Goal: Task Accomplishment & Management: Use online tool/utility

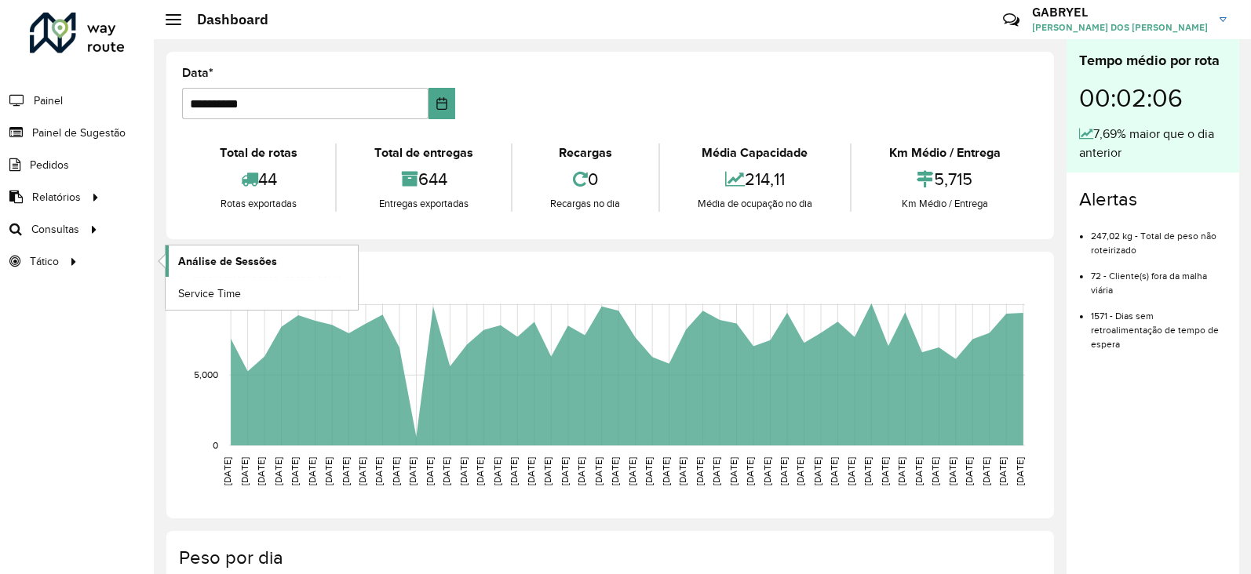
click at [166, 257] on link "Análise de Sessões" at bounding box center [262, 261] width 192 height 31
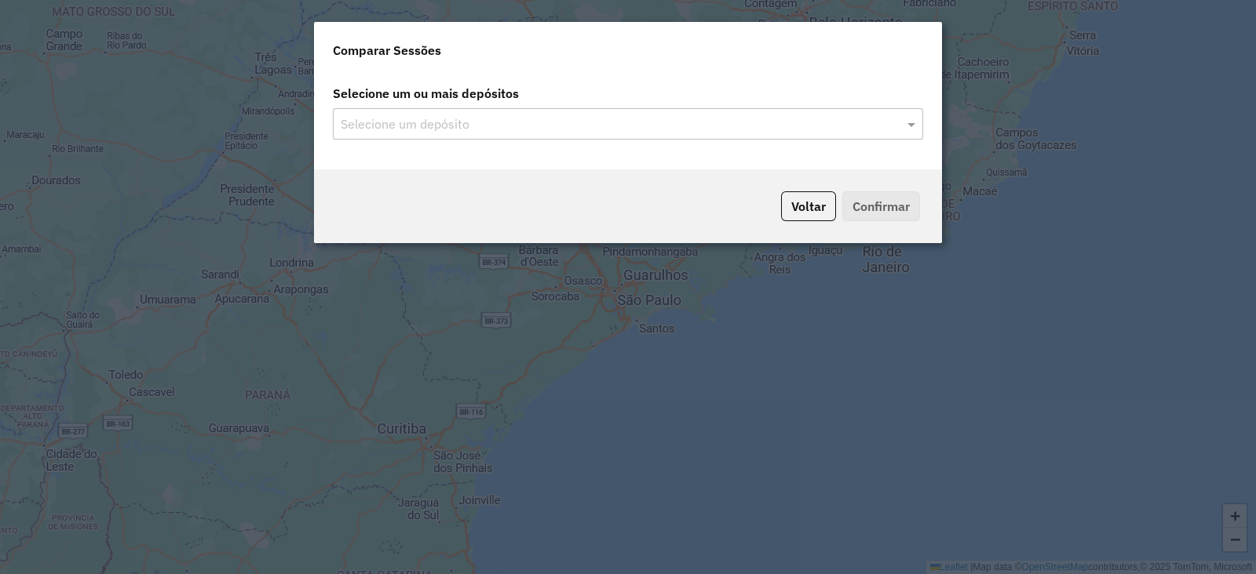
click at [462, 122] on input "text" at bounding box center [620, 124] width 567 height 19
click at [890, 120] on input "text" at bounding box center [620, 124] width 567 height 19
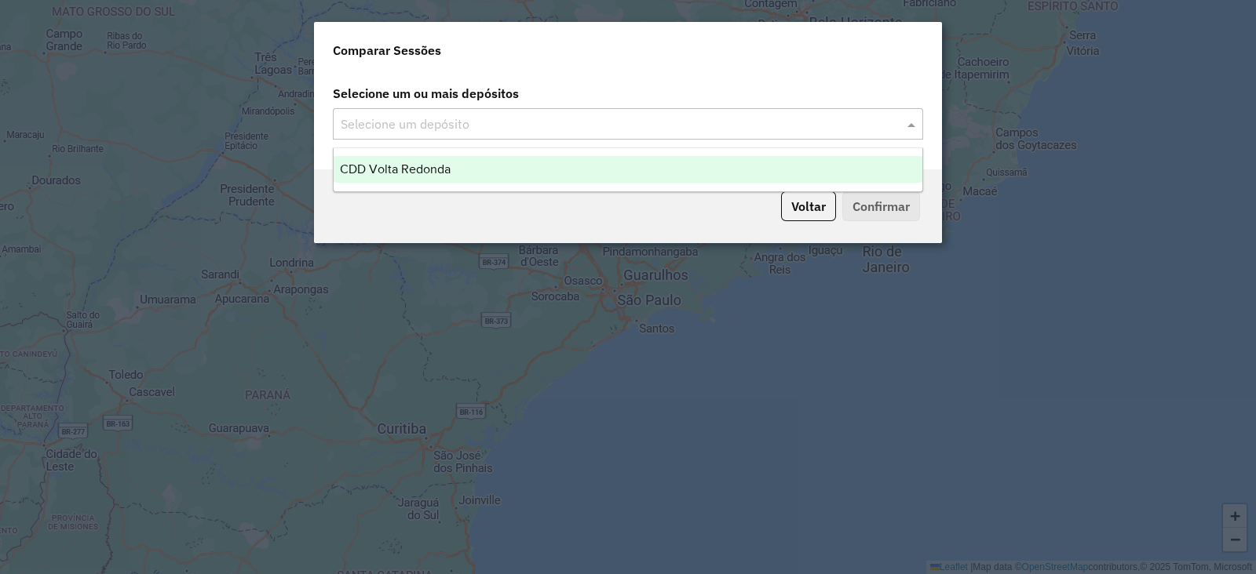
click at [579, 176] on div "CDD Volta Redonda" at bounding box center [628, 169] width 589 height 27
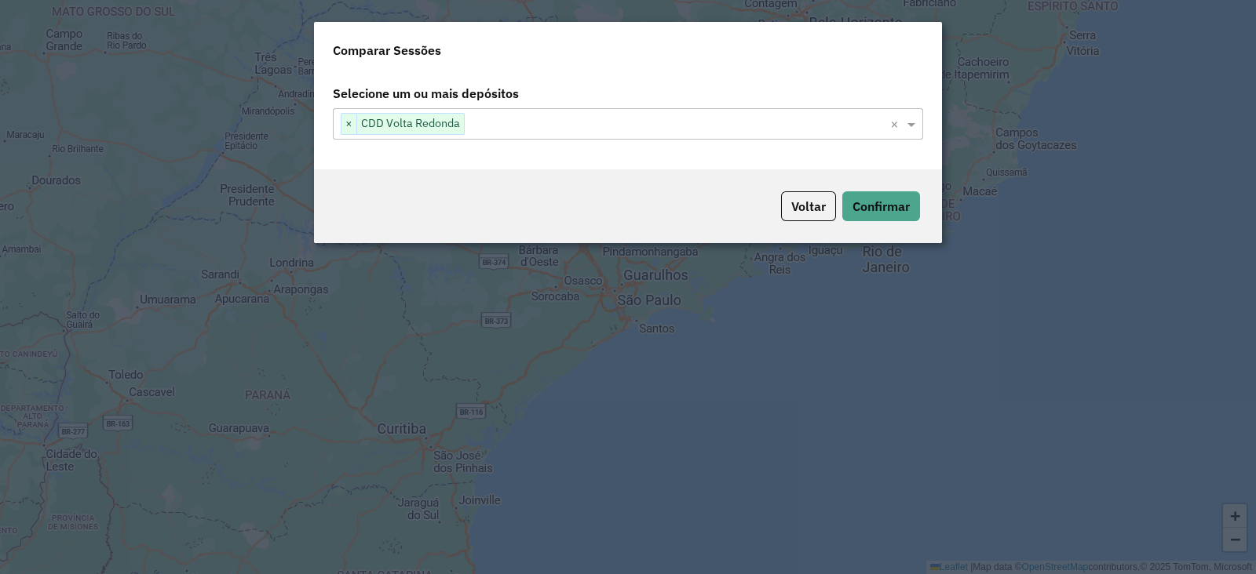
click at [891, 226] on div "Voltar Confirmar" at bounding box center [628, 206] width 628 height 74
click at [899, 217] on button "Confirmar" at bounding box center [881, 206] width 78 height 30
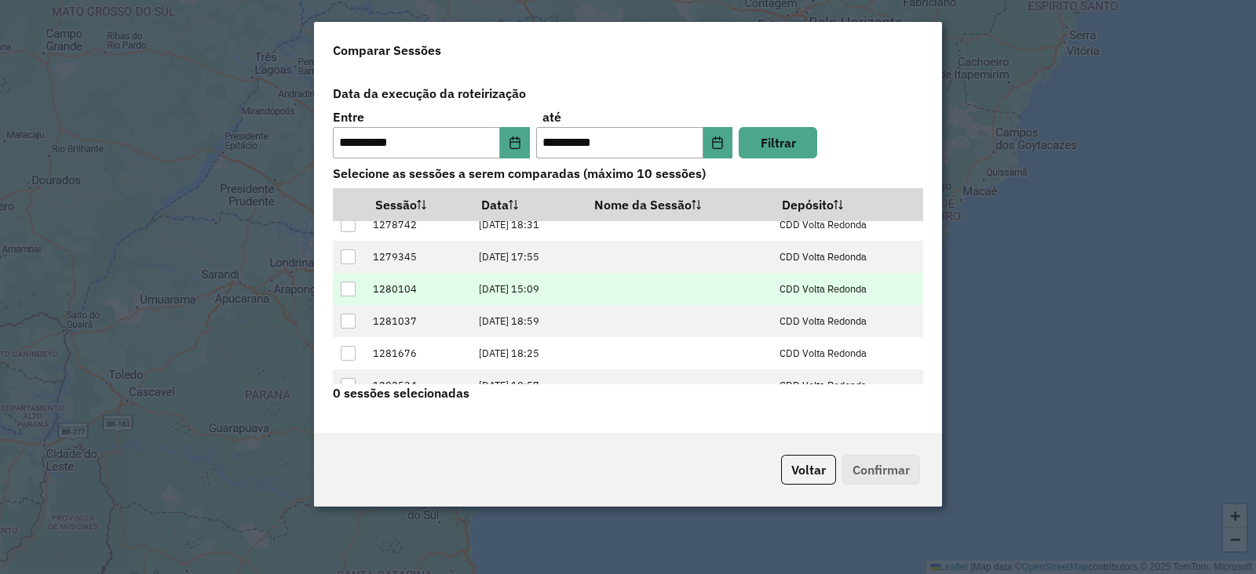
scroll to position [61, 0]
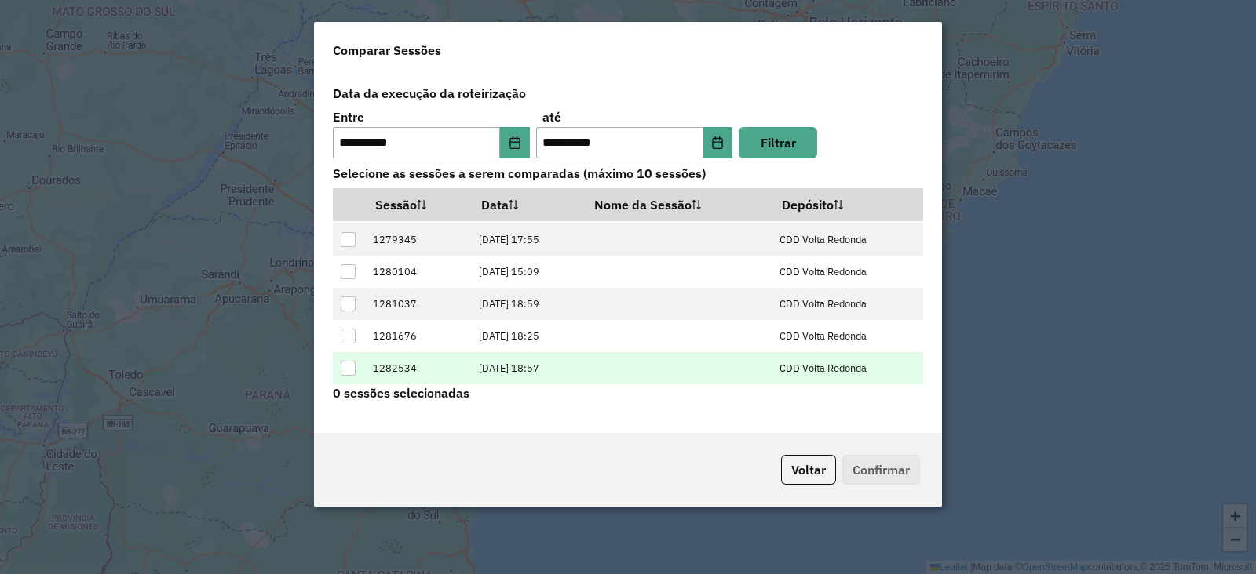
click at [344, 365] on div at bounding box center [348, 368] width 15 height 15
click at [894, 475] on button "Confirmar" at bounding box center [881, 470] width 78 height 30
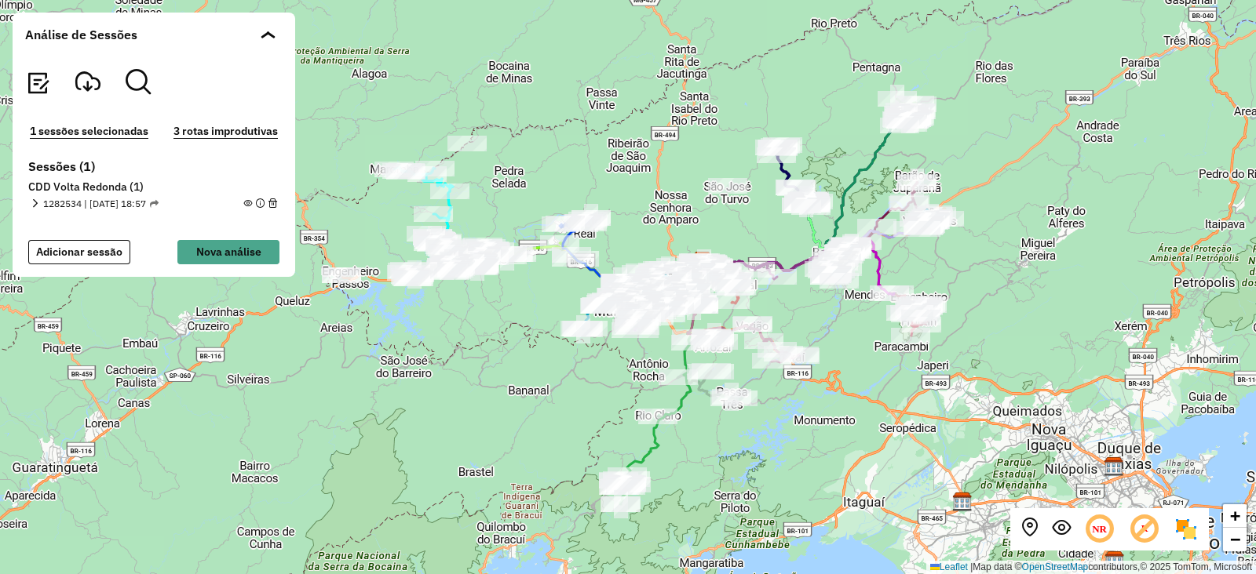
drag, startPoint x: 686, startPoint y: 267, endPoint x: 760, endPoint y: 241, distance: 78.9
click at [760, 241] on div "+ − Leaflet | Map data © OpenStreetMap contributors,© 2025 TomTom, Microsoft" at bounding box center [628, 287] width 1256 height 574
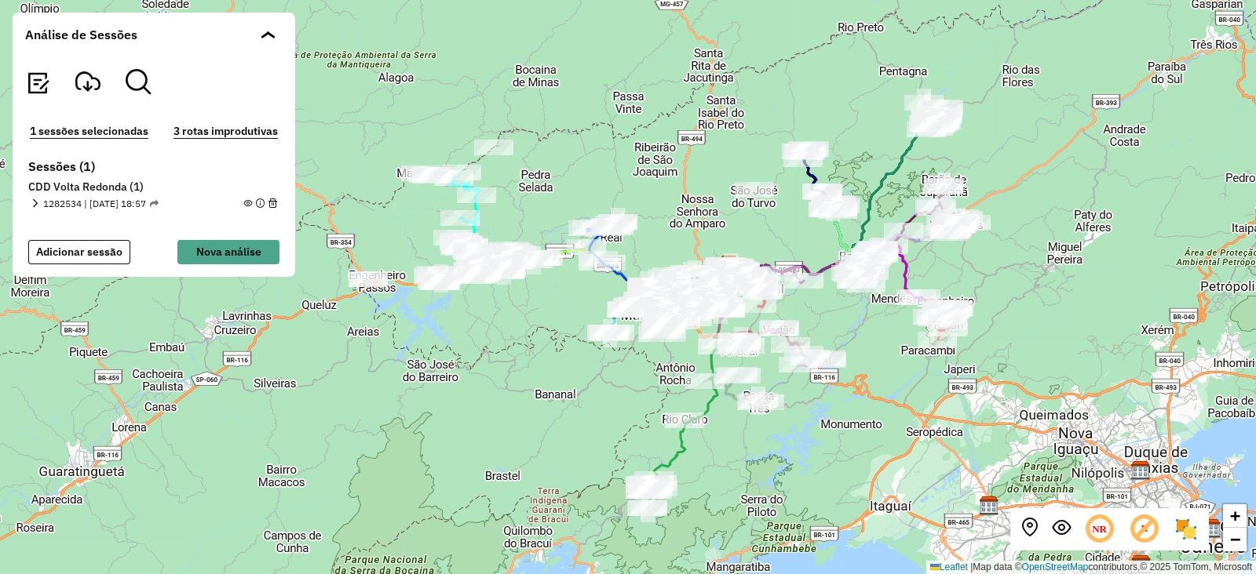
drag, startPoint x: 968, startPoint y: 381, endPoint x: 994, endPoint y: 385, distance: 27.0
click at [994, 385] on div "+ − Leaflet | Map data © OpenStreetMap contributors,© 2025 TomTom, Microsoft" at bounding box center [628, 287] width 1256 height 574
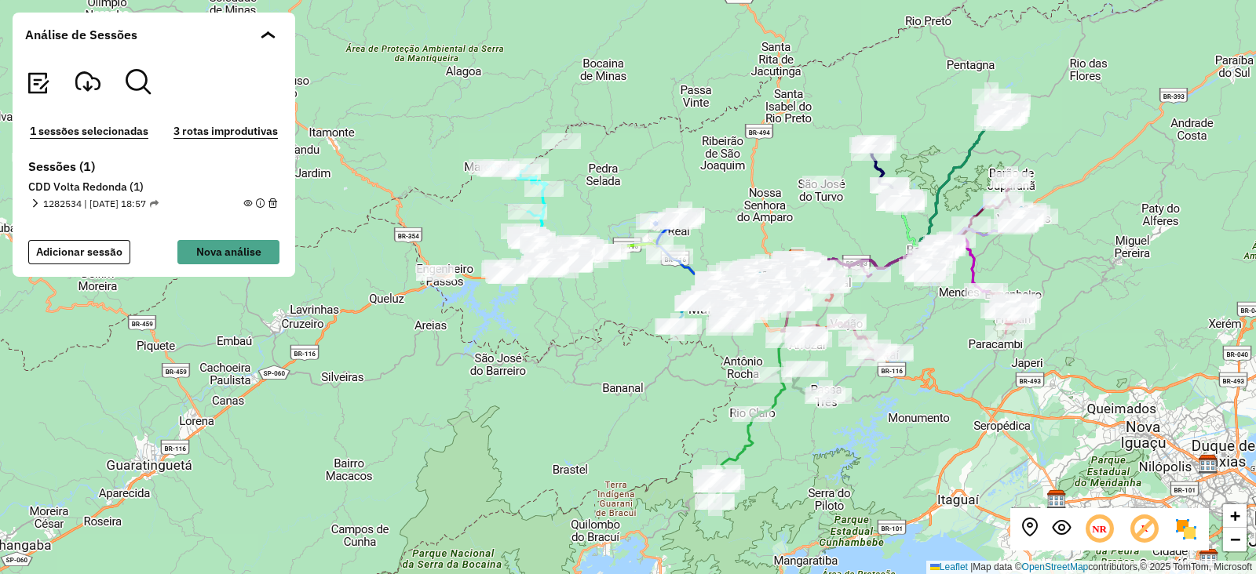
drag, startPoint x: 977, startPoint y: 384, endPoint x: 1044, endPoint y: 377, distance: 67.8
click at [1044, 377] on div "+ − Leaflet | Map data © OpenStreetMap contributors,© 2025 TomTom, Microsoft" at bounding box center [628, 287] width 1256 height 574
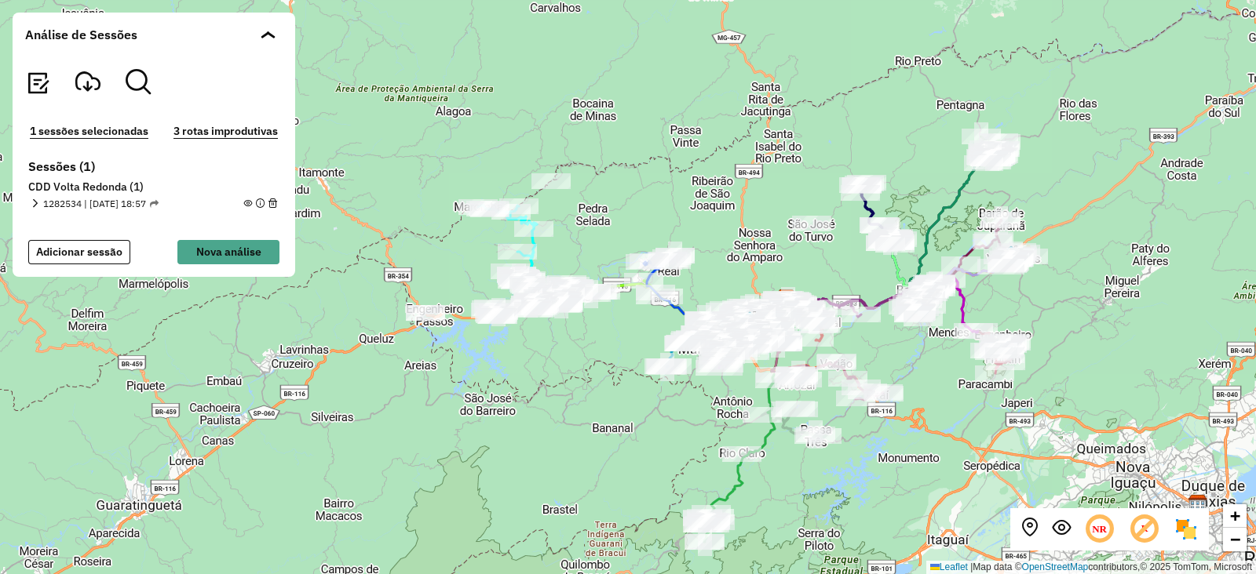
drag, startPoint x: 1044, startPoint y: 377, endPoint x: 1034, endPoint y: 417, distance: 41.3
click at [1034, 417] on div "+ − Leaflet | Map data © OpenStreetMap contributors,© 2025 TomTom, Microsoft" at bounding box center [628, 287] width 1256 height 574
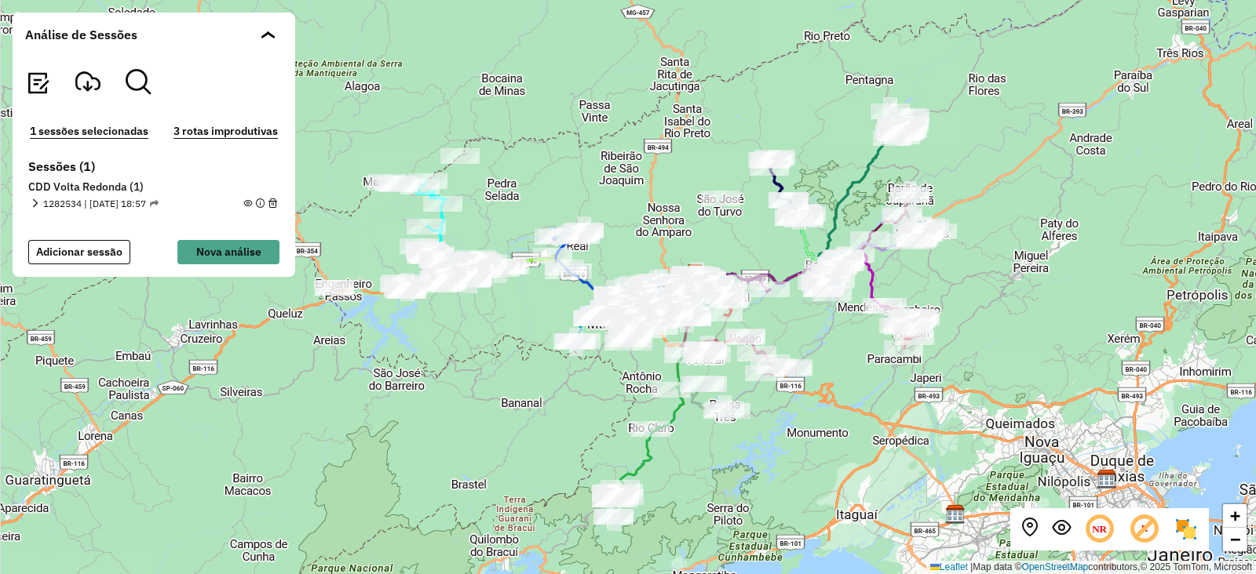
drag, startPoint x: 628, startPoint y: 270, endPoint x: 633, endPoint y: 231, distance: 39.6
click at [633, 231] on div "+ − Leaflet | Map data © OpenStreetMap contributors,© 2025 TomTom, Microsoft" at bounding box center [628, 287] width 1256 height 574
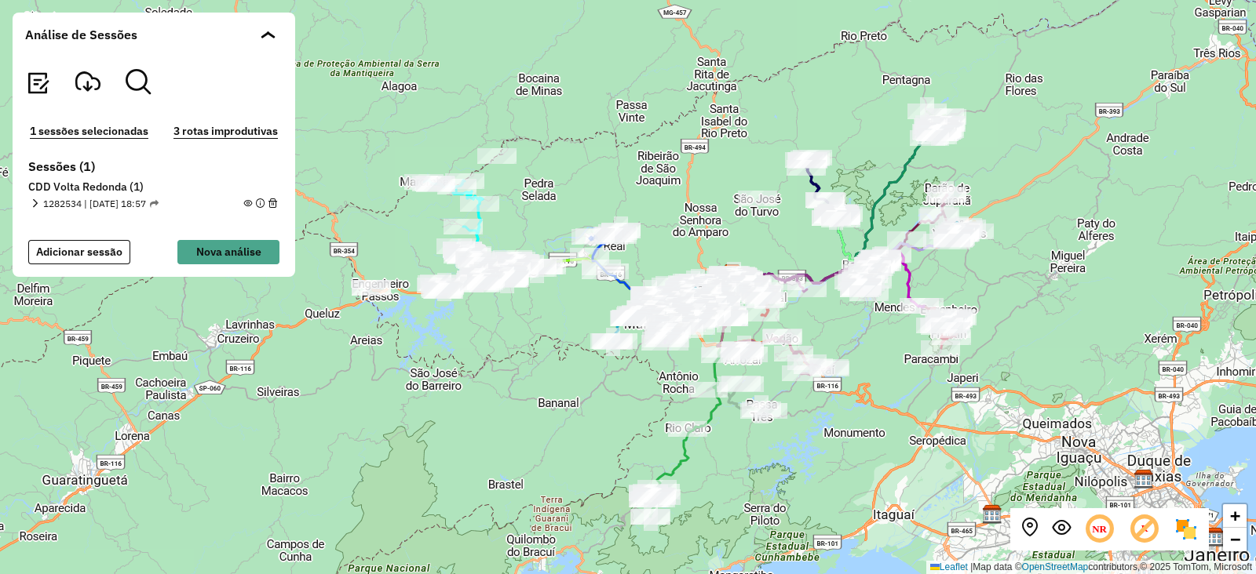
drag, startPoint x: 1118, startPoint y: 322, endPoint x: 1155, endPoint y: 322, distance: 36.9
click at [1155, 322] on div "+ − Leaflet | Map data © OpenStreetMap contributors,© 2025 TomTom, Microsoft" at bounding box center [628, 287] width 1256 height 574
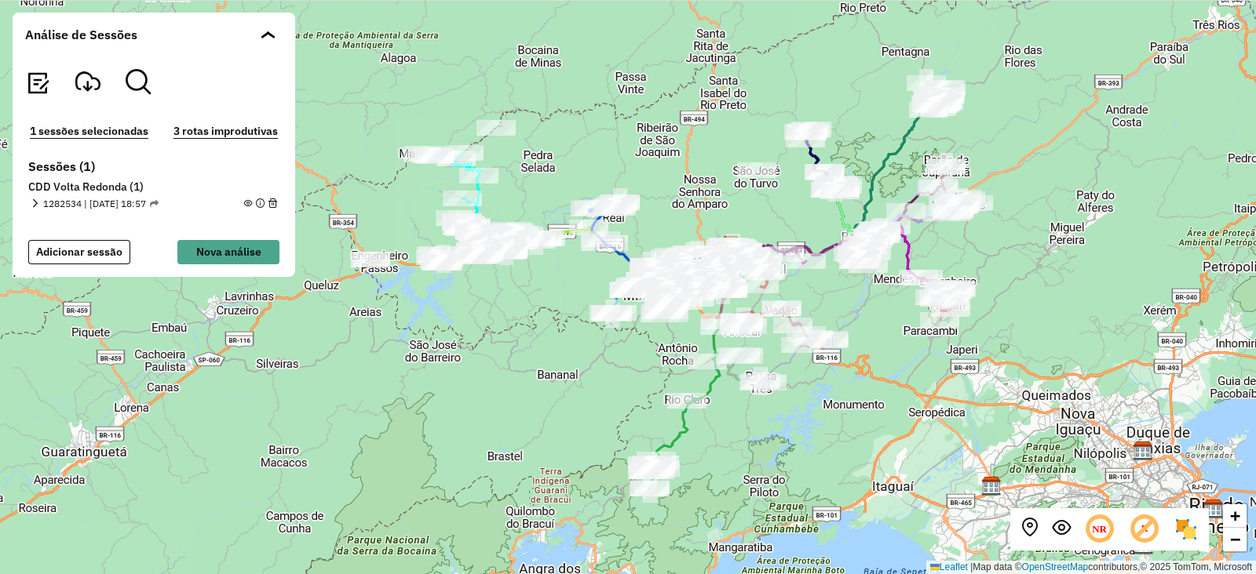
drag, startPoint x: 625, startPoint y: 119, endPoint x: 625, endPoint y: 91, distance: 28.2
click at [625, 91] on div "+ − Leaflet | Map data © OpenStreetMap contributors,© 2025 TomTom, Microsoft" at bounding box center [628, 287] width 1256 height 574
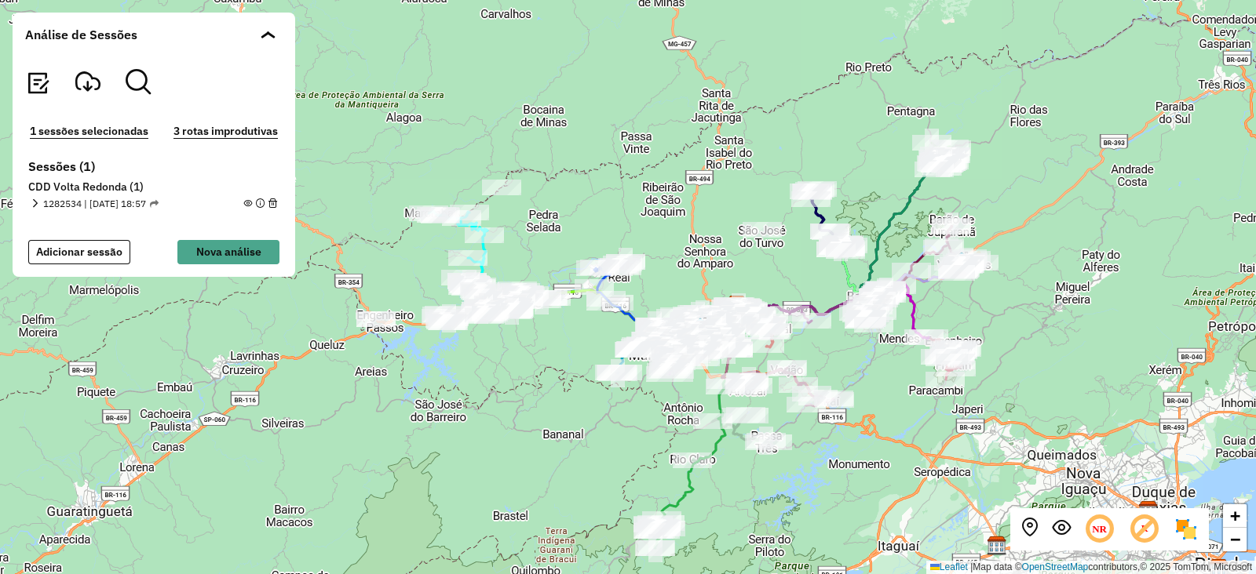
drag, startPoint x: 608, startPoint y: 131, endPoint x: 614, endPoint y: 191, distance: 59.9
click at [614, 191] on div "+ − Leaflet | Map data © OpenStreetMap contributors,© 2025 TomTom, Microsoft" at bounding box center [628, 287] width 1256 height 574
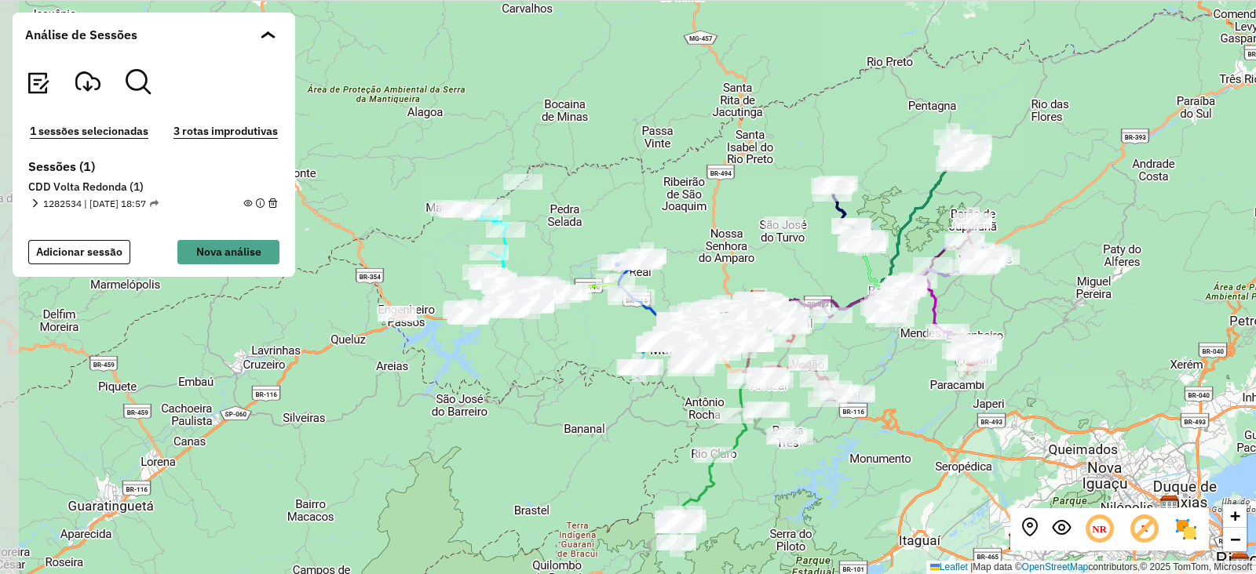
drag, startPoint x: 744, startPoint y: 278, endPoint x: 765, endPoint y: 272, distance: 22.1
click at [765, 272] on div "+ − Leaflet | Map data © OpenStreetMap contributors,© 2025 TomTom, Microsoft" at bounding box center [628, 287] width 1256 height 574
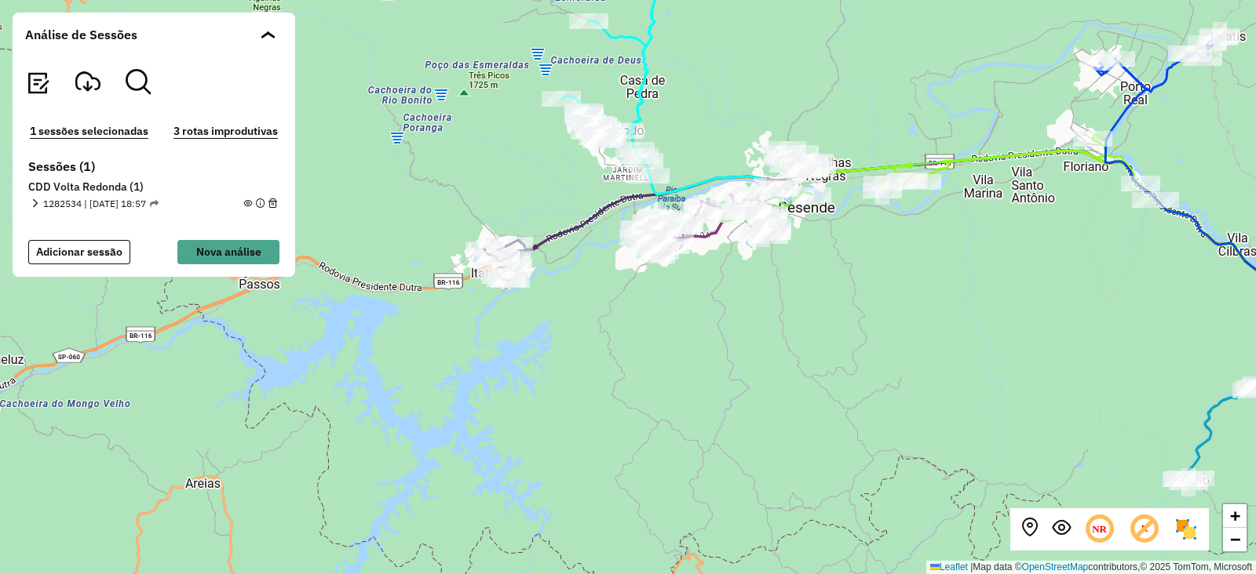
drag, startPoint x: 832, startPoint y: 273, endPoint x: 541, endPoint y: 348, distance: 300.0
click at [541, 348] on div "+ − Leaflet | Map data © OpenStreetMap contributors,© 2025 TomTom, Microsoft" at bounding box center [628, 287] width 1256 height 574
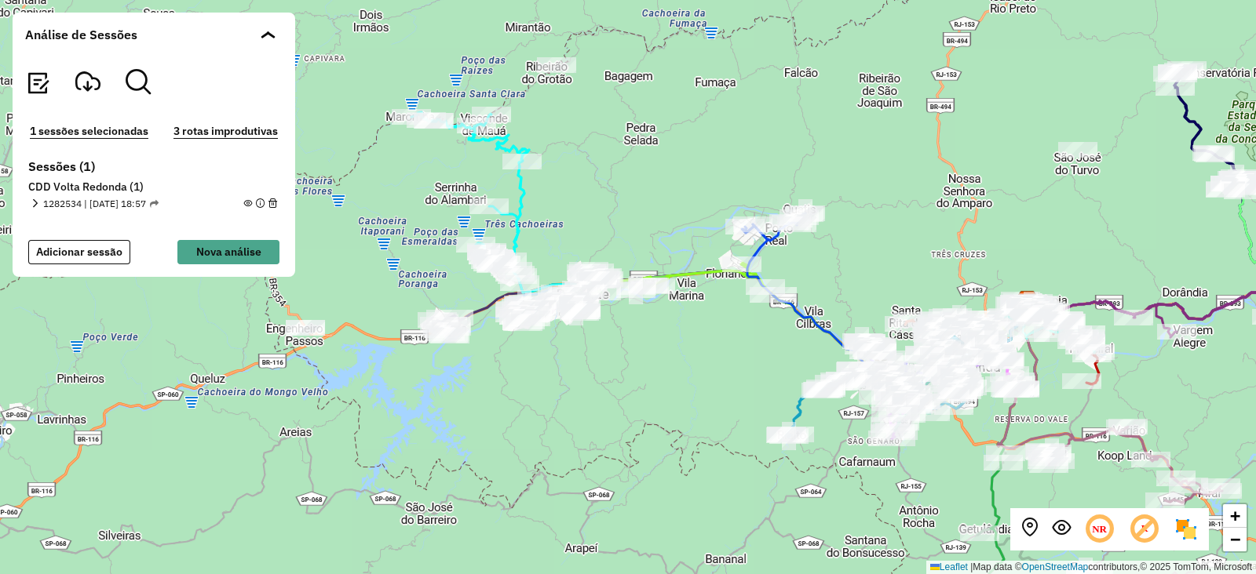
drag, startPoint x: 679, startPoint y: 219, endPoint x: 467, endPoint y: 153, distance: 221.9
click at [467, 153] on div "+ − Leaflet | Map data © OpenStreetMap contributors,© 2025 TomTom, Microsoft" at bounding box center [628, 287] width 1256 height 574
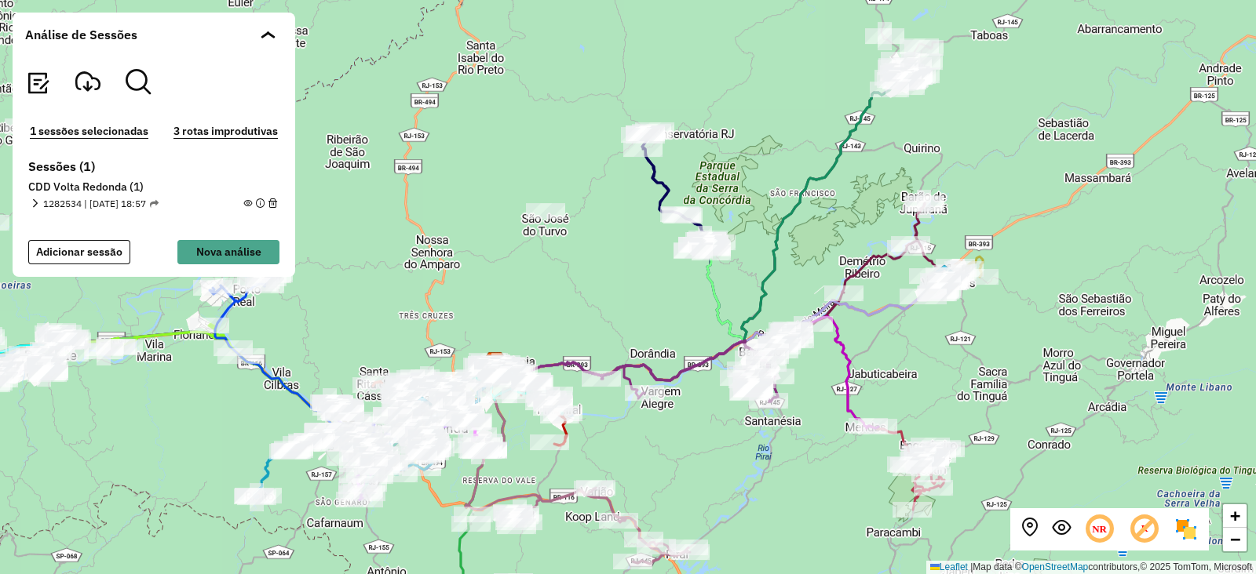
drag, startPoint x: 957, startPoint y: 199, endPoint x: 578, endPoint y: 326, distance: 400.0
click at [578, 326] on div "+ − Leaflet | Map data © OpenStreetMap contributors,© 2025 TomTom, Microsoft" at bounding box center [628, 287] width 1256 height 574
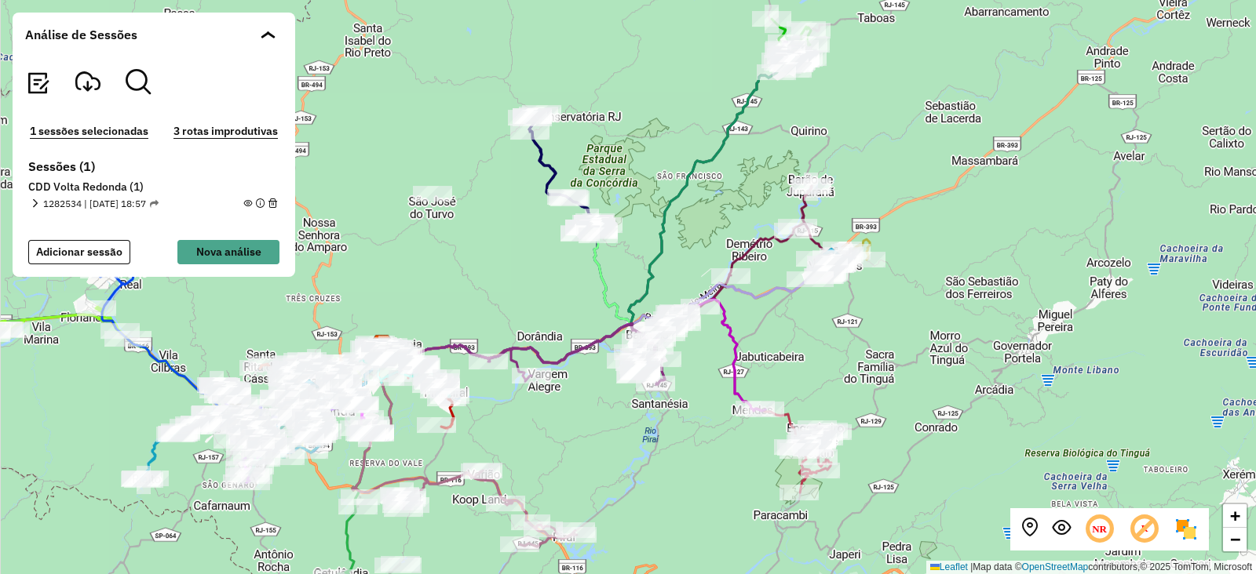
drag, startPoint x: 870, startPoint y: 207, endPoint x: 789, endPoint y: 148, distance: 100.6
click at [789, 148] on div "+ − Leaflet | Map data © OpenStreetMap contributors,© 2025 TomTom, Microsoft" at bounding box center [628, 287] width 1256 height 574
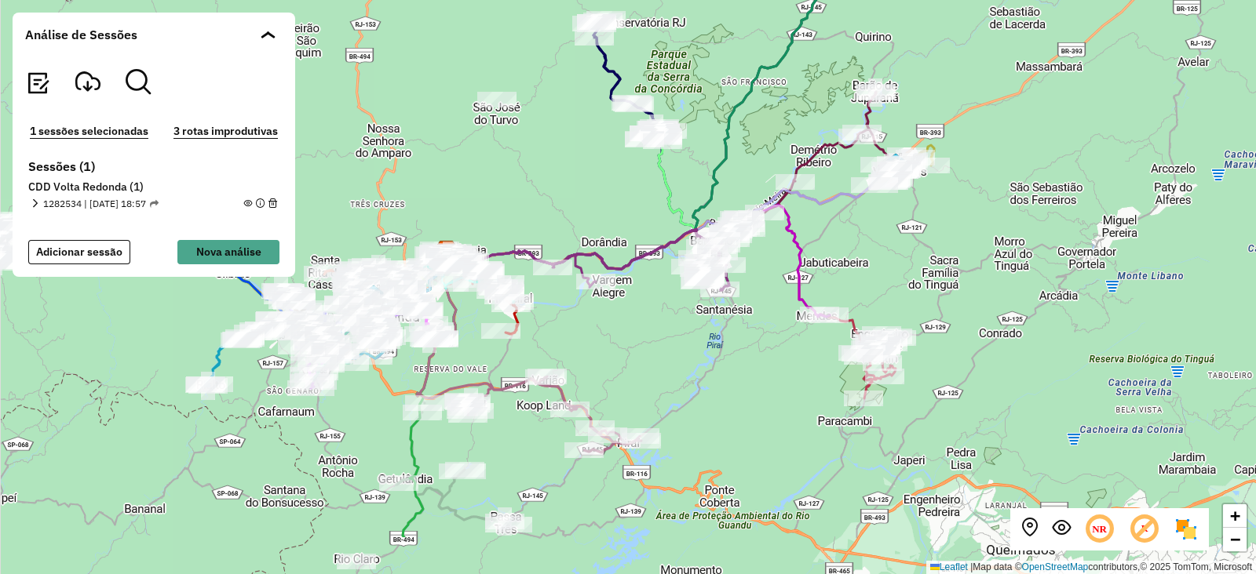
drag, startPoint x: 902, startPoint y: 370, endPoint x: 967, endPoint y: 276, distance: 113.4
click at [967, 276] on div "+ − Leaflet | Map data © OpenStreetMap contributors,© 2025 TomTom, Microsoft" at bounding box center [628, 287] width 1256 height 574
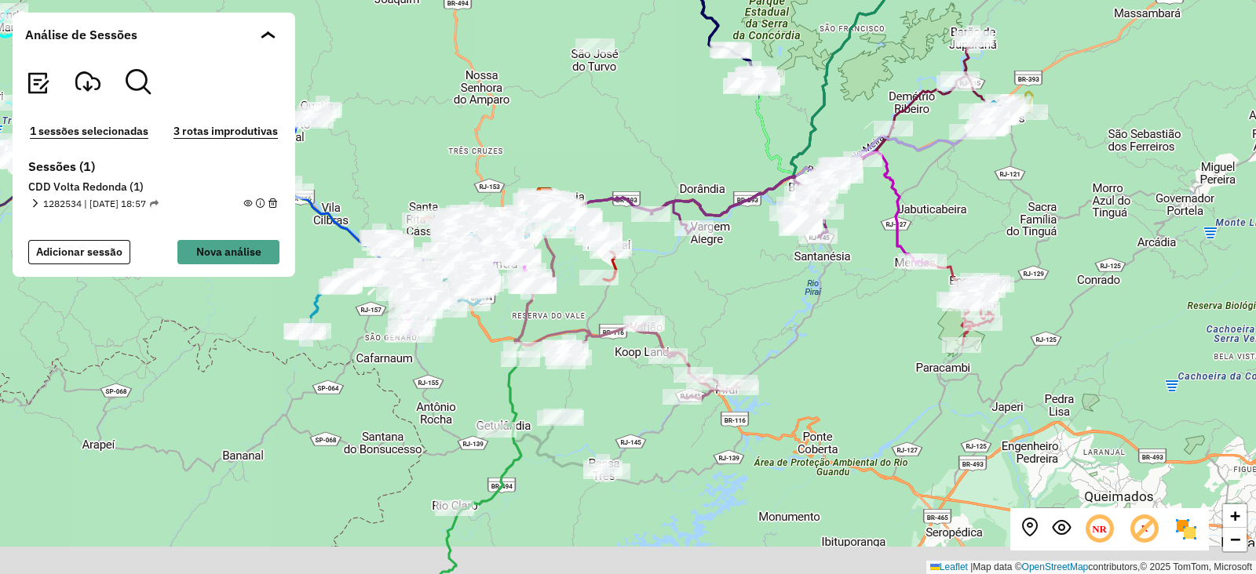
drag, startPoint x: 771, startPoint y: 362, endPoint x: 863, endPoint y: 321, distance: 101.2
click at [863, 321] on div "+ − Leaflet | Map data © OpenStreetMap contributors,© 2025 TomTom, Microsoft" at bounding box center [628, 287] width 1256 height 574
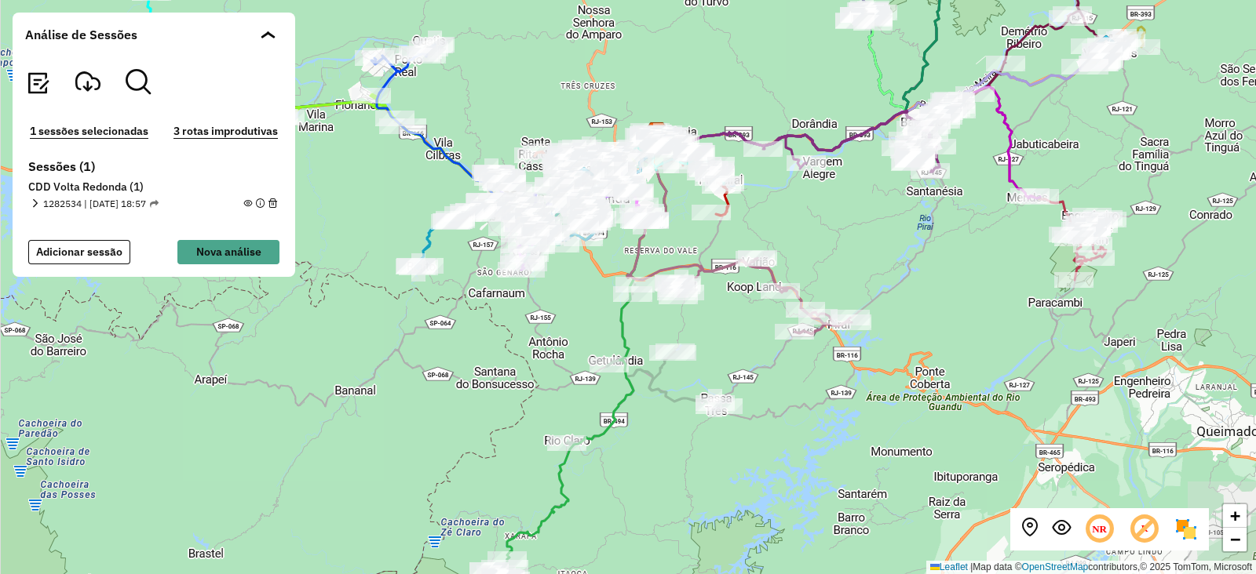
drag, startPoint x: 831, startPoint y: 365, endPoint x: 908, endPoint y: 312, distance: 93.2
click at [908, 312] on div "+ − Leaflet | Map data © OpenStreetMap contributors,© 2025 TomTom, Microsoft" at bounding box center [628, 287] width 1256 height 574
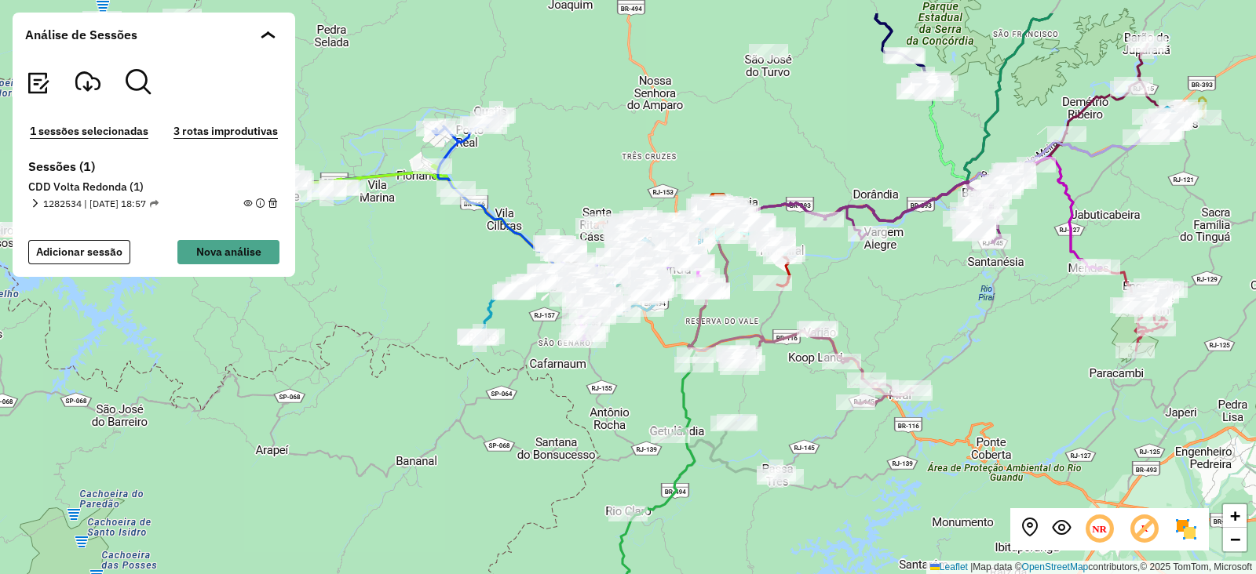
drag, startPoint x: 773, startPoint y: 410, endPoint x: 809, endPoint y: 551, distance: 145.8
click at [809, 551] on div "+ − Leaflet | Map data © OpenStreetMap contributors,© 2025 TomTom, Microsoft" at bounding box center [628, 287] width 1256 height 574
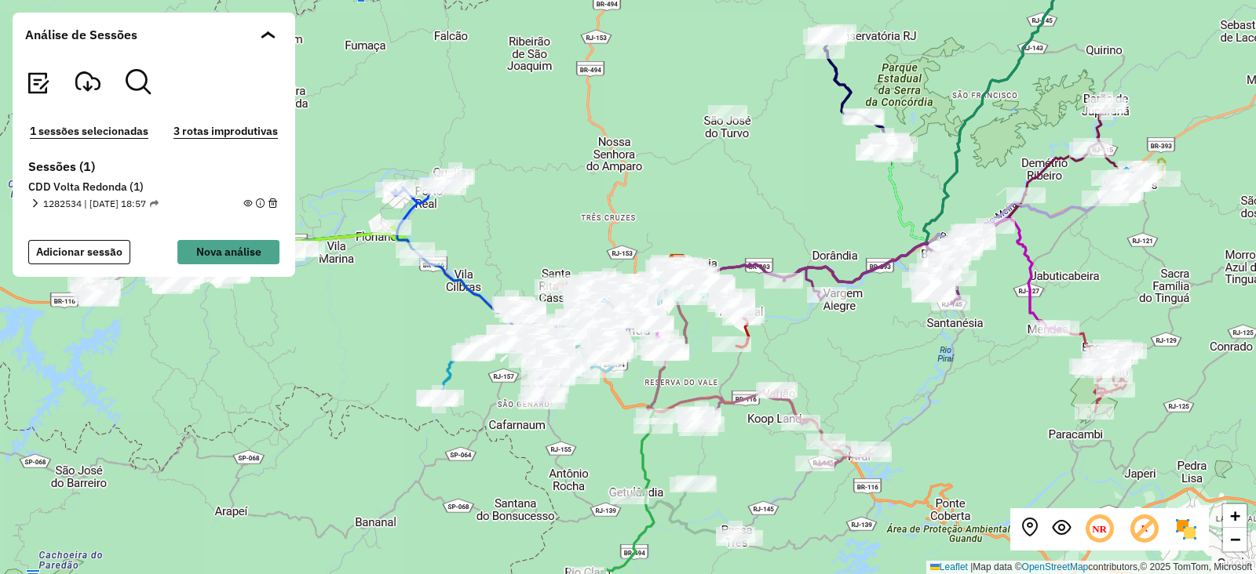
drag, startPoint x: 886, startPoint y: 321, endPoint x: 844, endPoint y: 378, distance: 71.3
click at [844, 378] on div "+ − Leaflet | Map data © OpenStreetMap contributors,© 2025 TomTom, Microsoft" at bounding box center [628, 287] width 1256 height 574
